Goal: Information Seeking & Learning: Learn about a topic

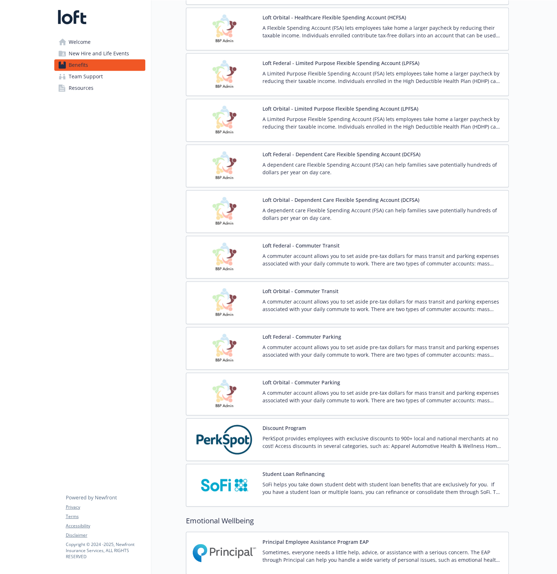
scroll to position [1236, 0]
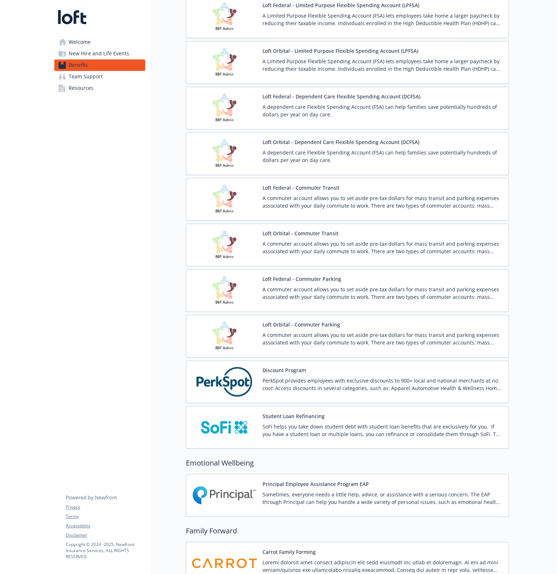
click at [337, 379] on p "PerkSpot provides employees with exclusive discounts to 900+ local and national…" at bounding box center [382, 384] width 240 height 15
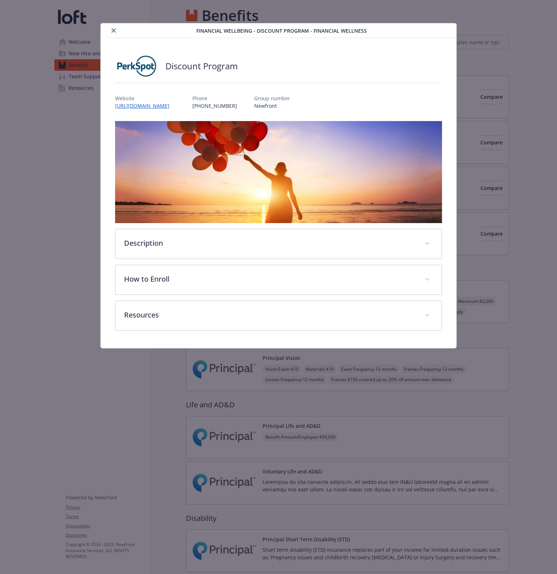
scroll to position [994, 0]
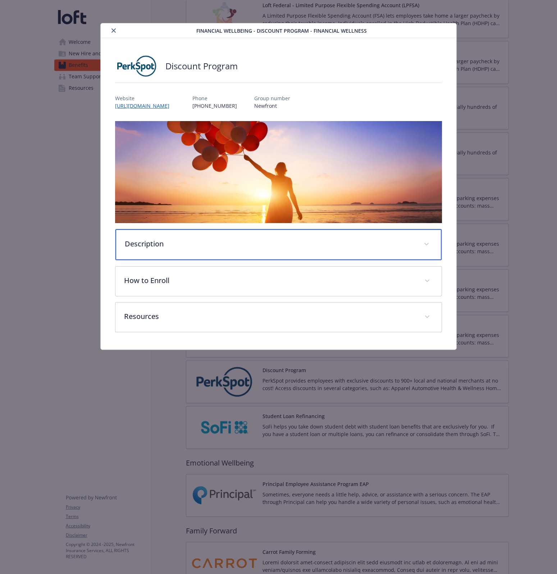
click at [186, 248] on div "Description" at bounding box center [278, 244] width 326 height 31
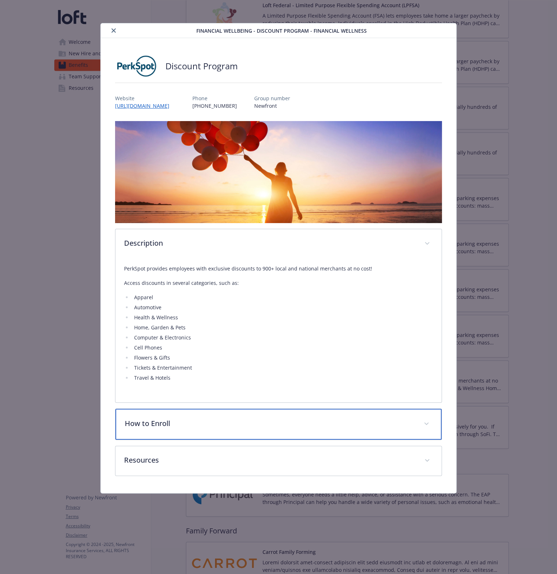
click at [177, 410] on div "How to Enroll" at bounding box center [278, 424] width 326 height 31
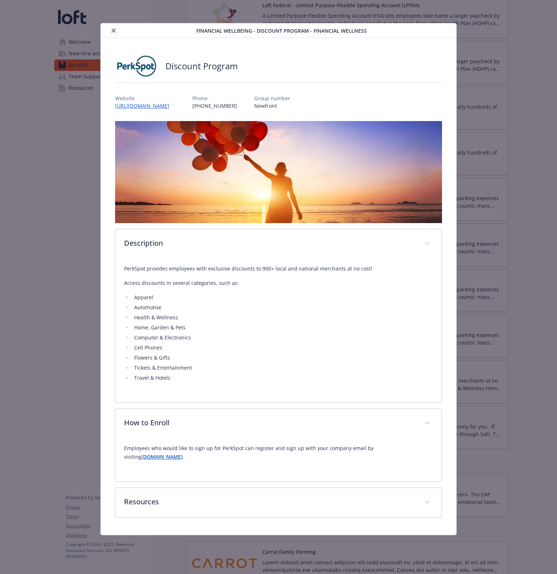
click at [169, 456] on strong "[DOMAIN_NAME]" at bounding box center [161, 456] width 41 height 7
click at [115, 33] on button "close" at bounding box center [113, 30] width 9 height 9
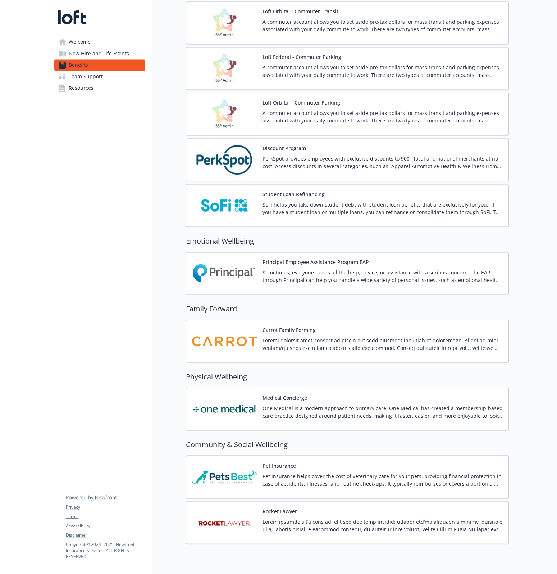
scroll to position [1236, 0]
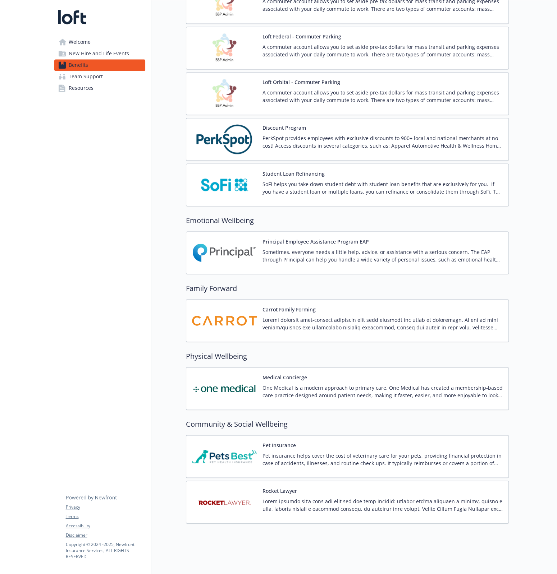
click at [370, 188] on p "SoFi helps you take down student debt with student loan benefits that are exclu…" at bounding box center [382, 187] width 240 height 15
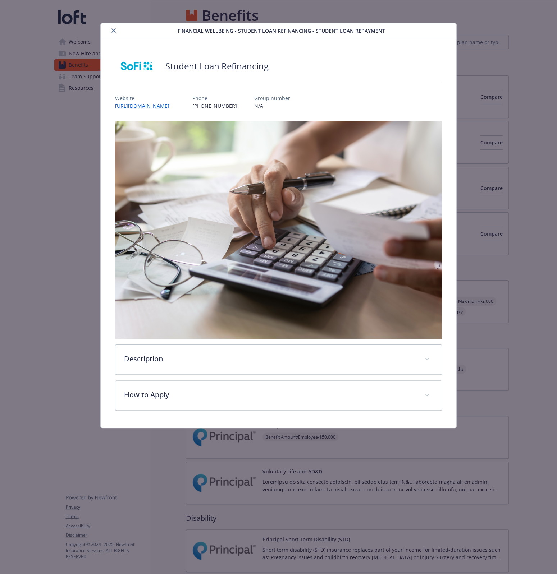
scroll to position [1236, 0]
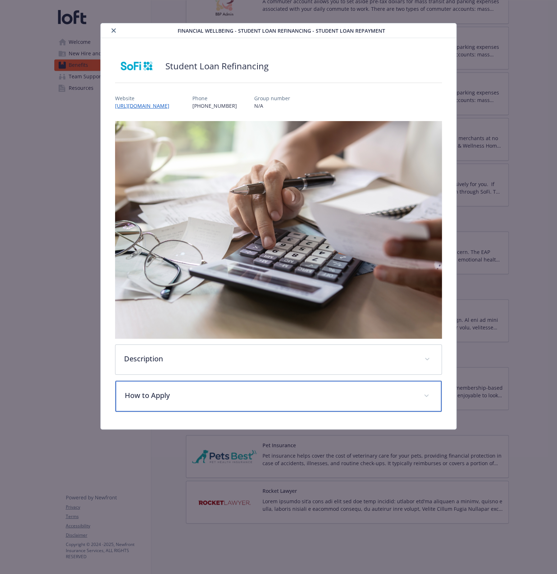
click at [241, 401] on div "How to Apply" at bounding box center [278, 396] width 326 height 31
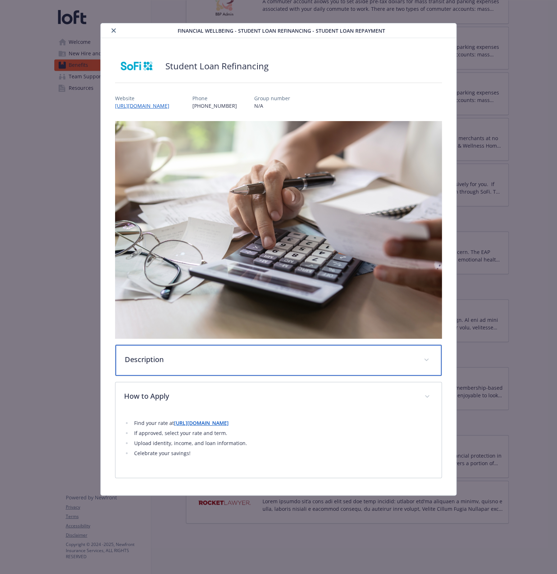
click at [236, 368] on div "Description" at bounding box center [278, 360] width 326 height 31
